Goal: Contribute content

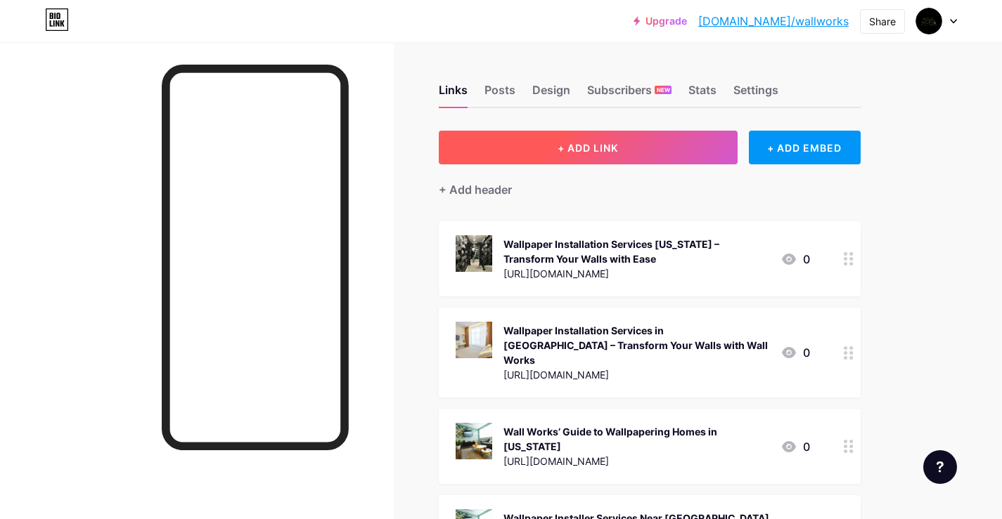
click at [618, 152] on span "+ ADD LINK" at bounding box center [587, 148] width 60 height 12
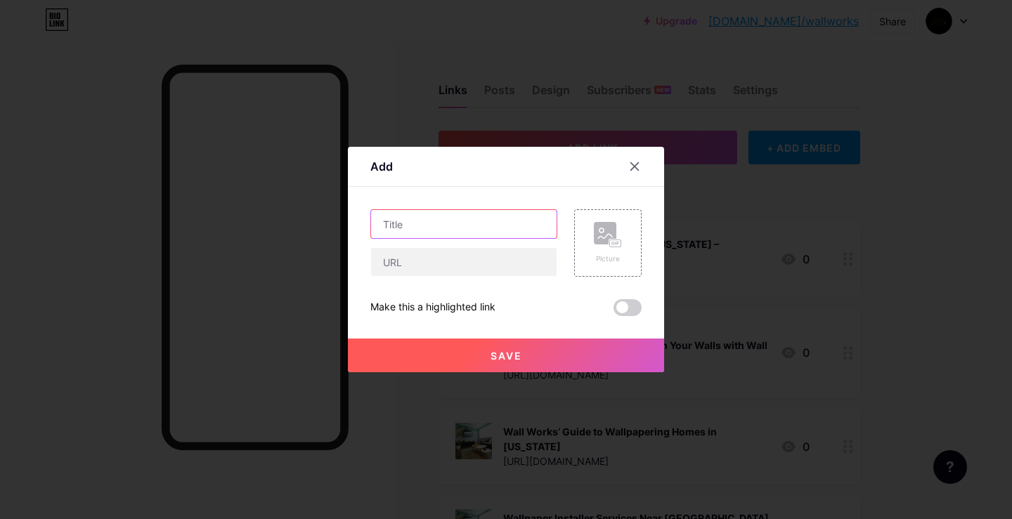
click at [467, 226] on input "text" at bounding box center [464, 224] width 186 height 28
click at [445, 257] on input "text" at bounding box center [464, 262] width 186 height 28
paste input "[URL][DOMAIN_NAME]"
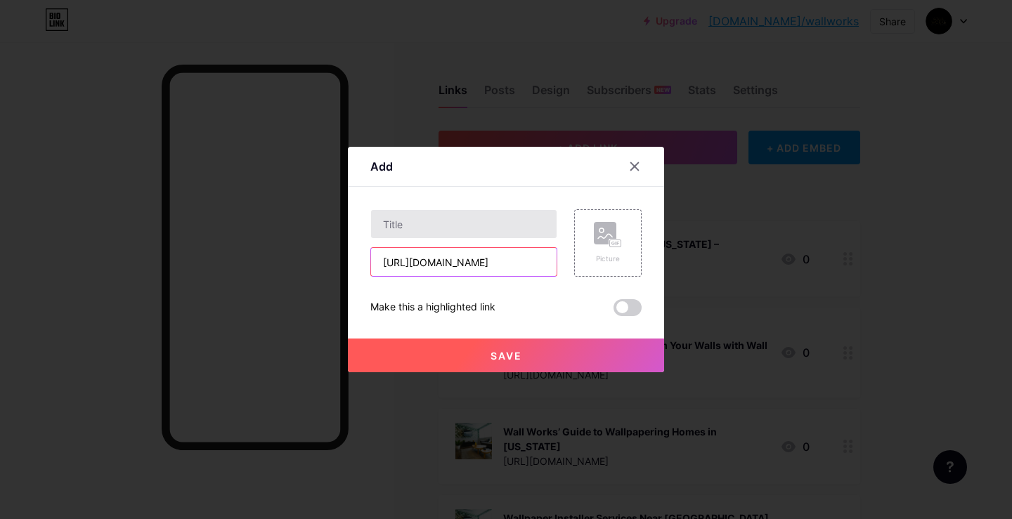
type input "[URL][DOMAIN_NAME]"
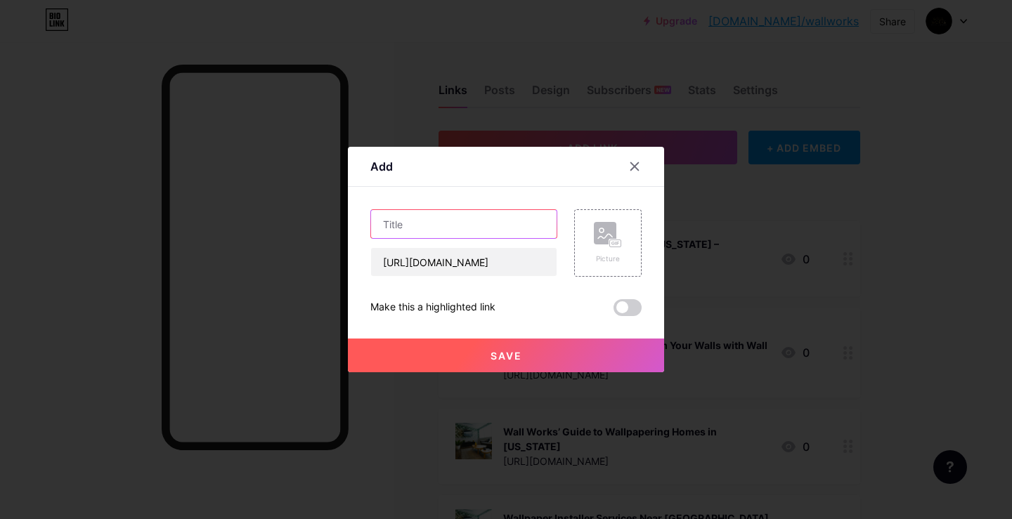
scroll to position [0, 0]
click at [420, 233] on input "text" at bounding box center [464, 224] width 186 height 28
paste input "Transform Your Space with Wall Works’ Premium Wallpaper Solutions"
type input "Transform Your Space with Wall Works’ Premium Wallpaper Solutions"
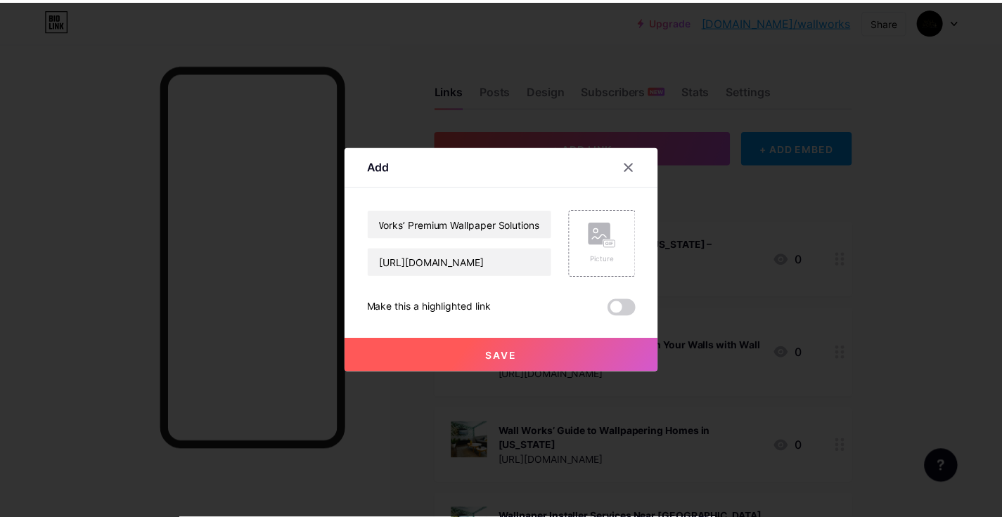
scroll to position [0, 0]
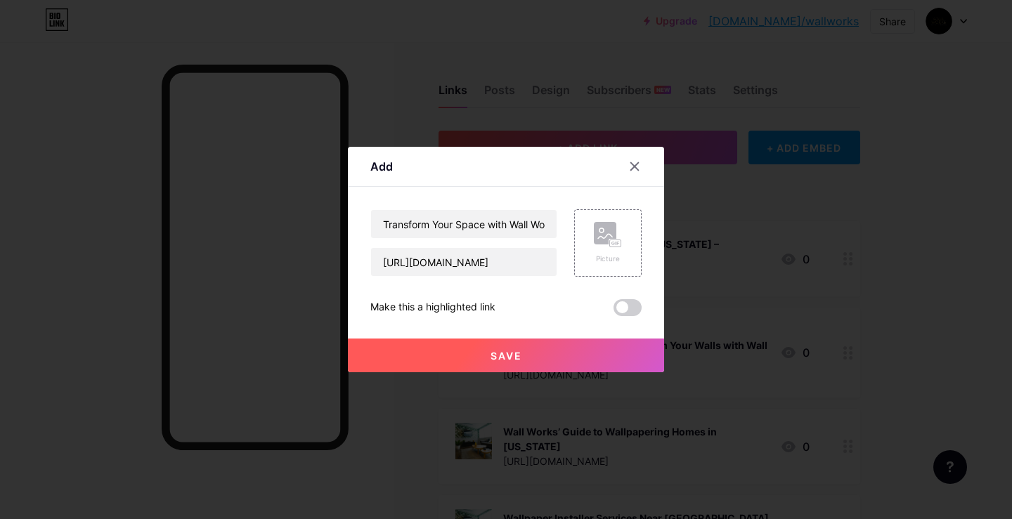
click at [621, 302] on span at bounding box center [628, 307] width 28 height 17
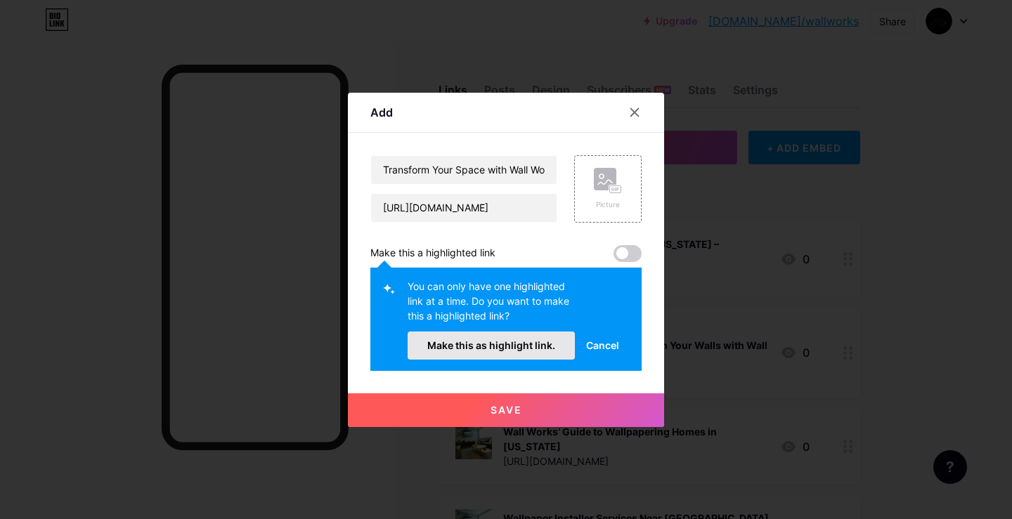
click at [538, 344] on span "Make this as highlight link." at bounding box center [491, 345] width 128 height 12
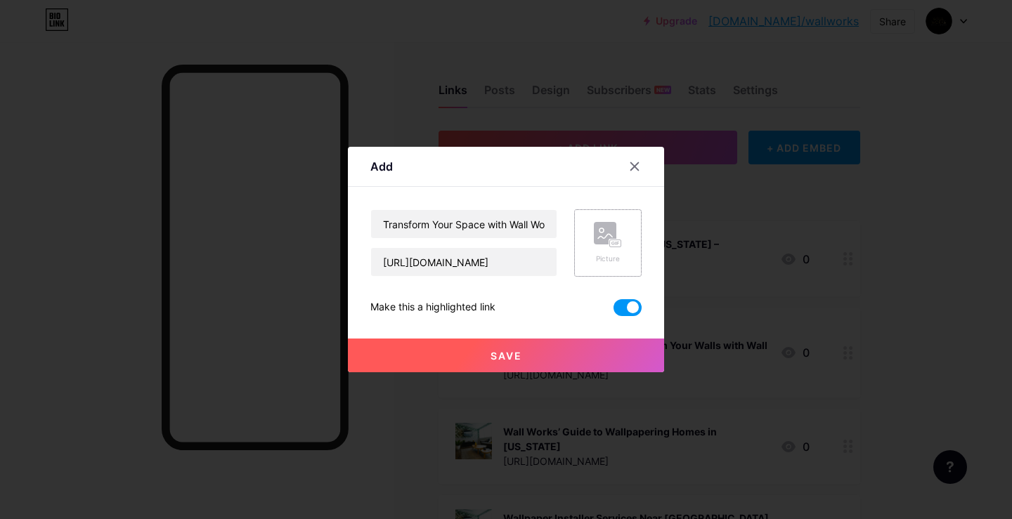
click at [605, 250] on div "Picture" at bounding box center [608, 243] width 28 height 42
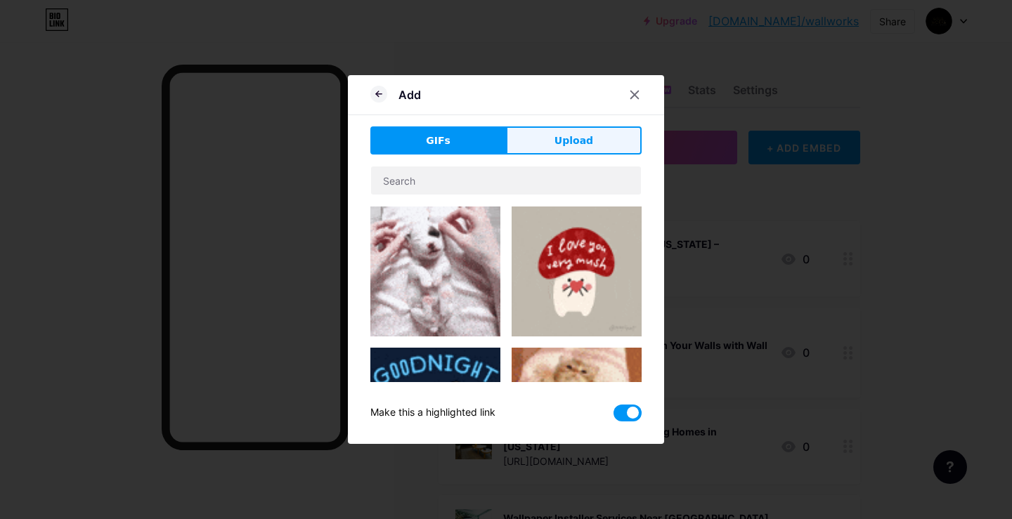
click at [576, 143] on span "Upload" at bounding box center [574, 141] width 39 height 15
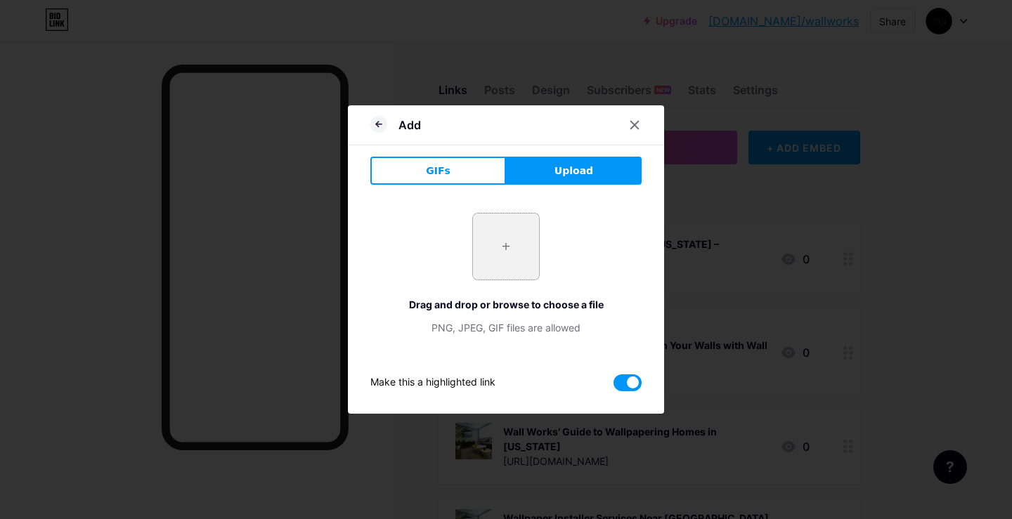
click at [523, 249] on input "file" at bounding box center [506, 247] width 66 height 66
type input "C:\fakepath\rs=w_1535,m (1).jpg"
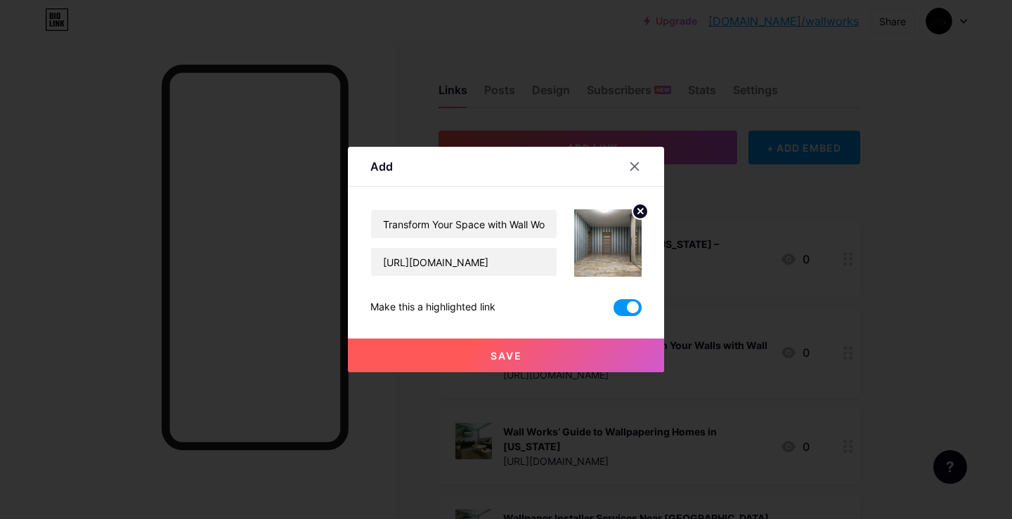
click at [511, 344] on button "Save" at bounding box center [506, 356] width 316 height 34
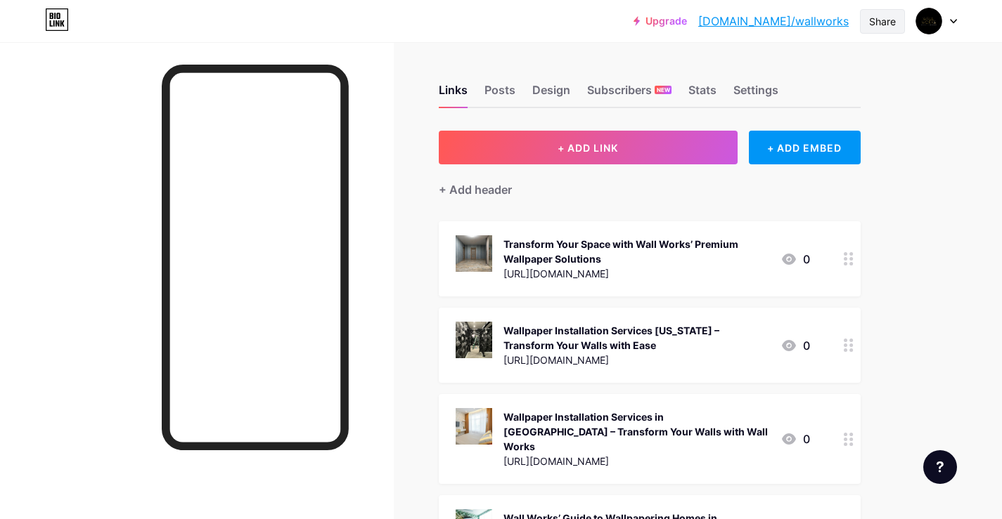
click at [873, 20] on div "Share" at bounding box center [882, 21] width 27 height 15
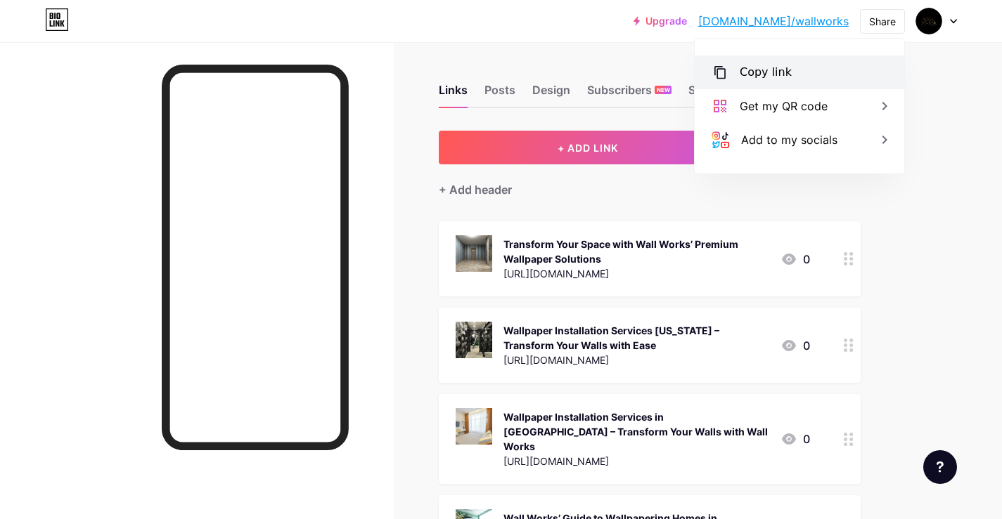
click at [815, 75] on div "Copy link" at bounding box center [798, 73] width 209 height 34
